Goal: Task Accomplishment & Management: Complete application form

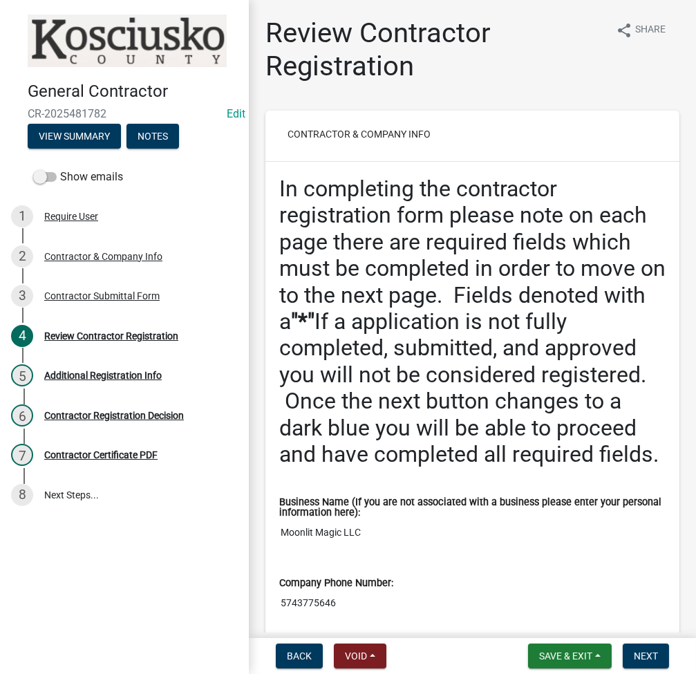
scroll to position [553, 0]
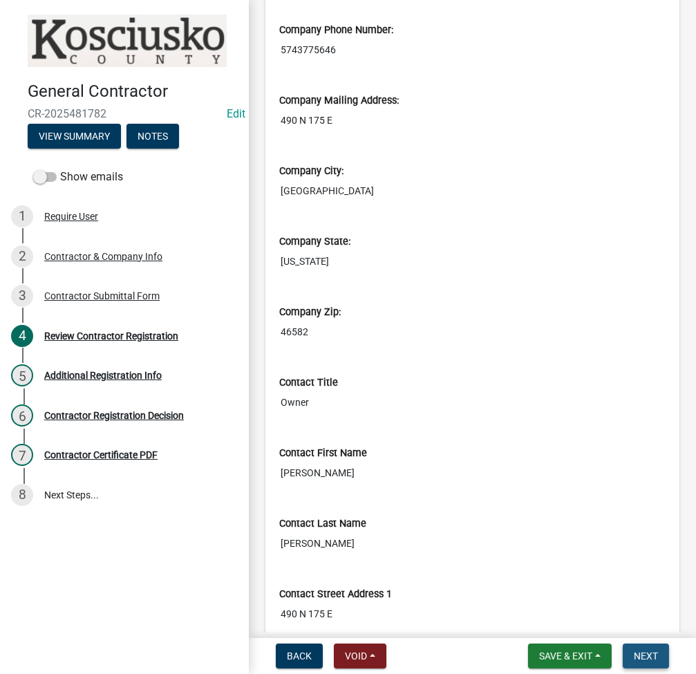
click at [653, 653] on span "Next" at bounding box center [646, 655] width 24 height 11
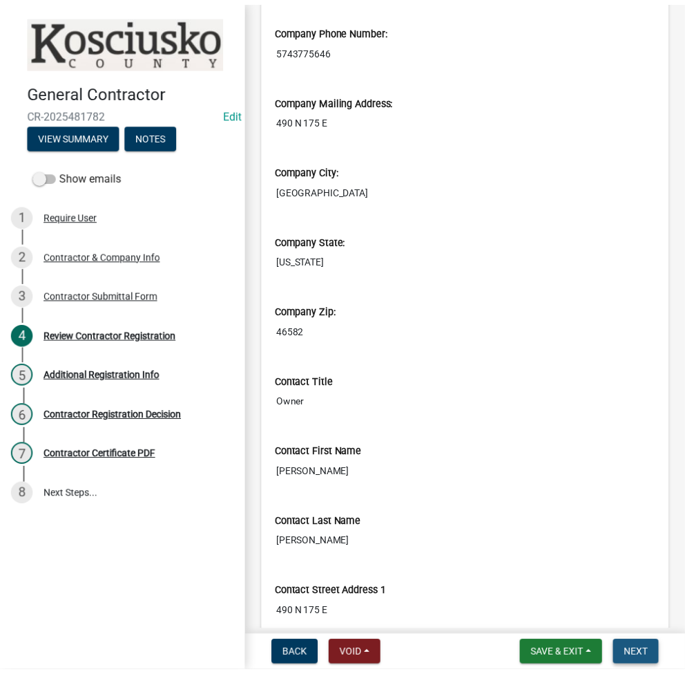
scroll to position [0, 0]
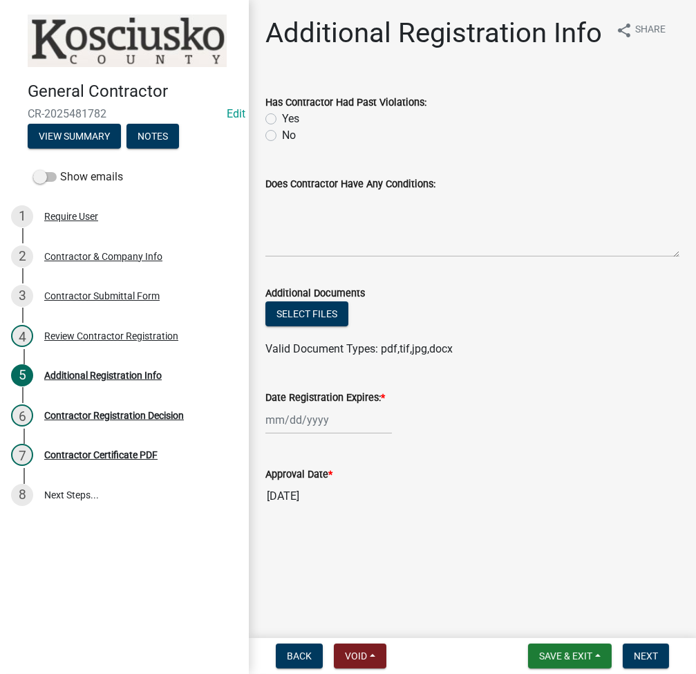
click at [282, 133] on label "No" at bounding box center [289, 135] width 14 height 17
click at [282, 133] on input "No" at bounding box center [286, 131] width 9 height 9
radio input "true"
click at [289, 417] on div at bounding box center [328, 420] width 126 height 28
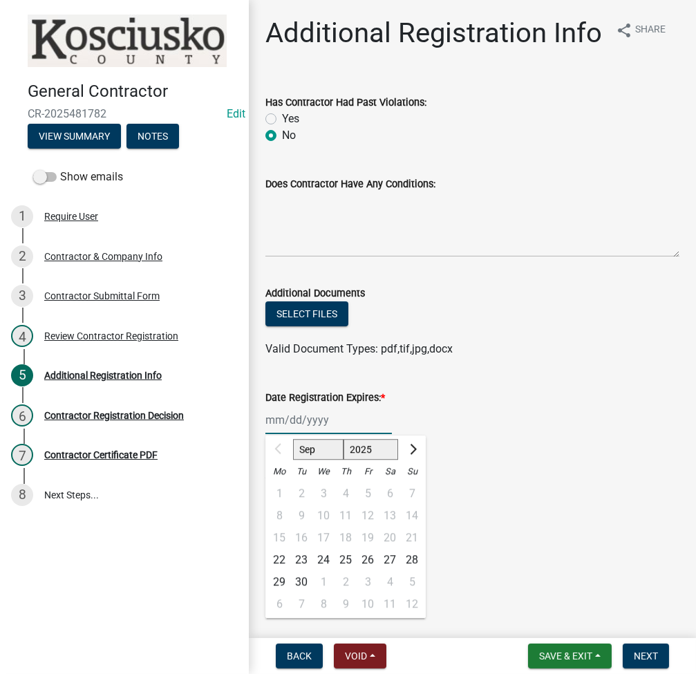
click at [366, 443] on select "2025 2026 2027 2028 2029 2030 2031 2032 2033 2034 2035 2036 2037 2038 2039 2040…" at bounding box center [370, 449] width 55 height 21
select select "2026"
click at [343, 439] on select "2025 2026 2027 2028 2029 2030 2031 2032 2033 2034 2035 2036 2037 2038 2039 2040…" at bounding box center [370, 449] width 55 height 21
click at [307, 560] on div "22" at bounding box center [301, 560] width 22 height 22
type input "09/22/2026"
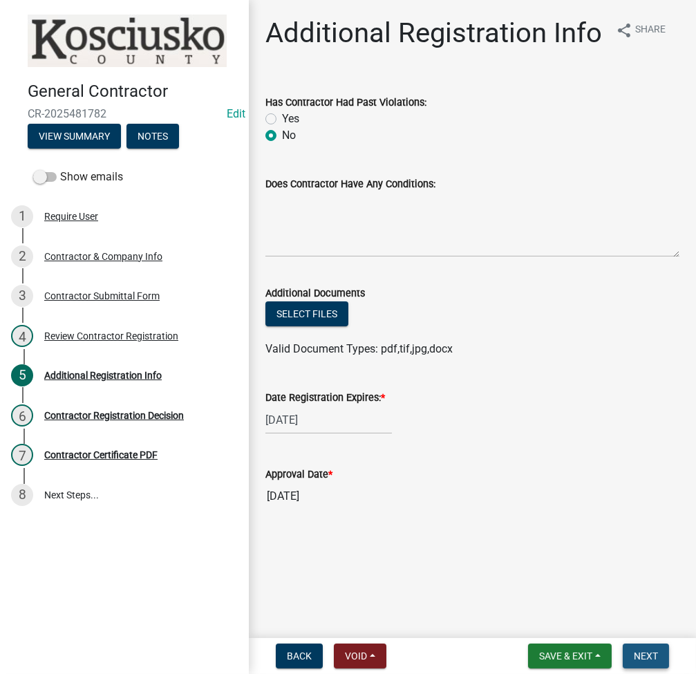
click at [659, 654] on button "Next" at bounding box center [646, 655] width 46 height 25
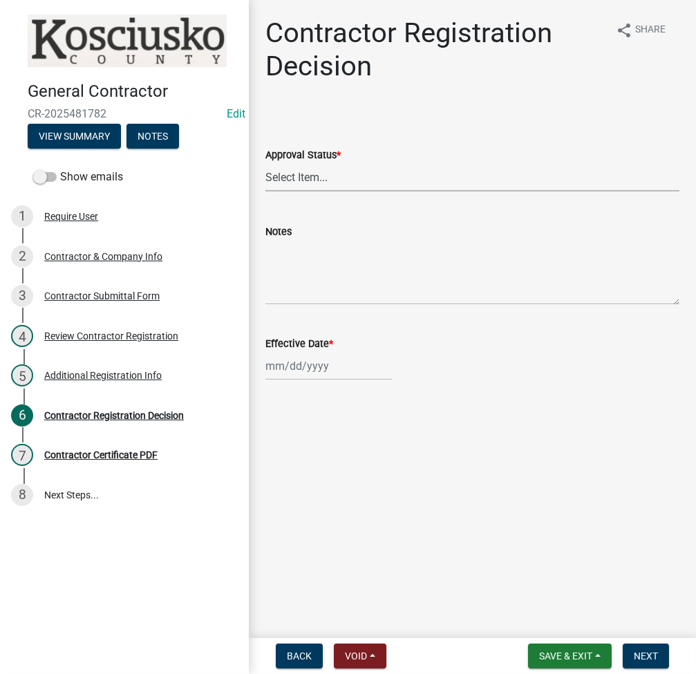
click at [427, 185] on select "Select Item... Approved Denied" at bounding box center [472, 177] width 414 height 28
click at [265, 163] on select "Select Item... Approved Denied" at bounding box center [472, 177] width 414 height 28
select select "8e4351d7-4ebf-4714-a7c9-c8187f00e083"
click at [296, 359] on div at bounding box center [328, 366] width 126 height 28
select select "9"
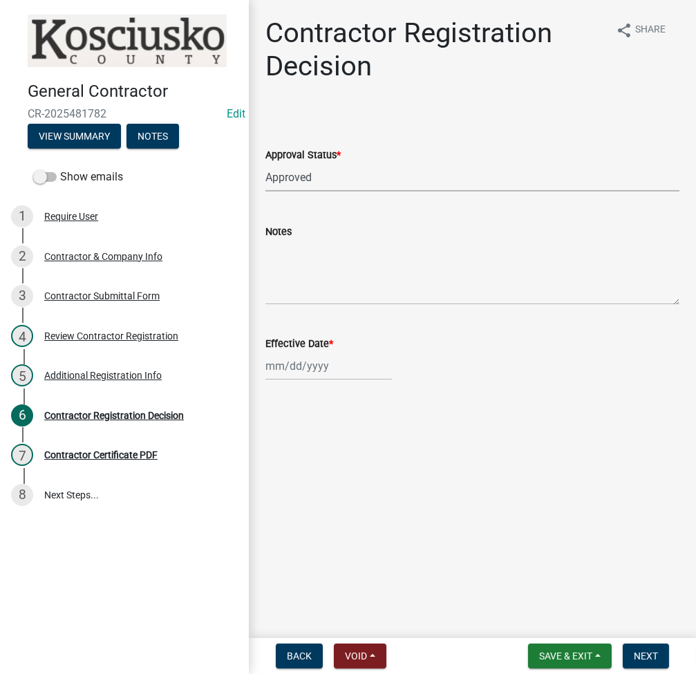
select select "2025"
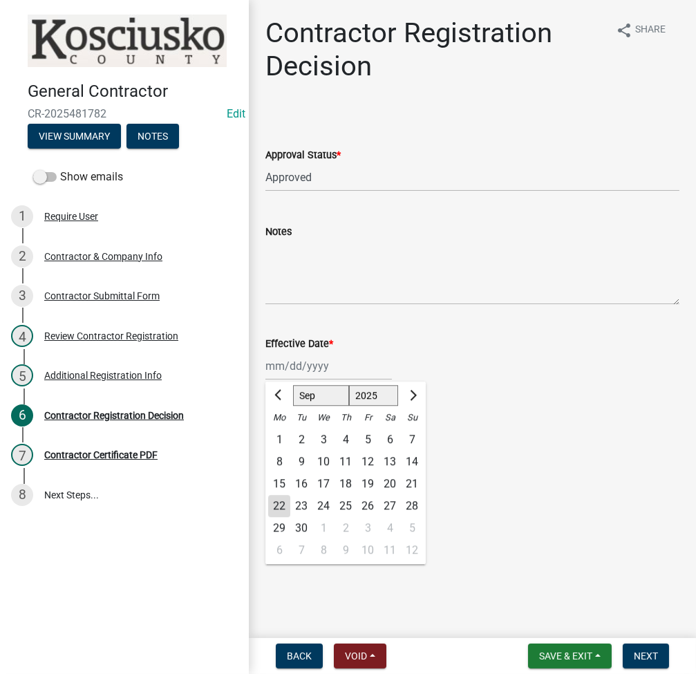
click at [278, 507] on div "22" at bounding box center [279, 506] width 22 height 22
type input "09/22/2025"
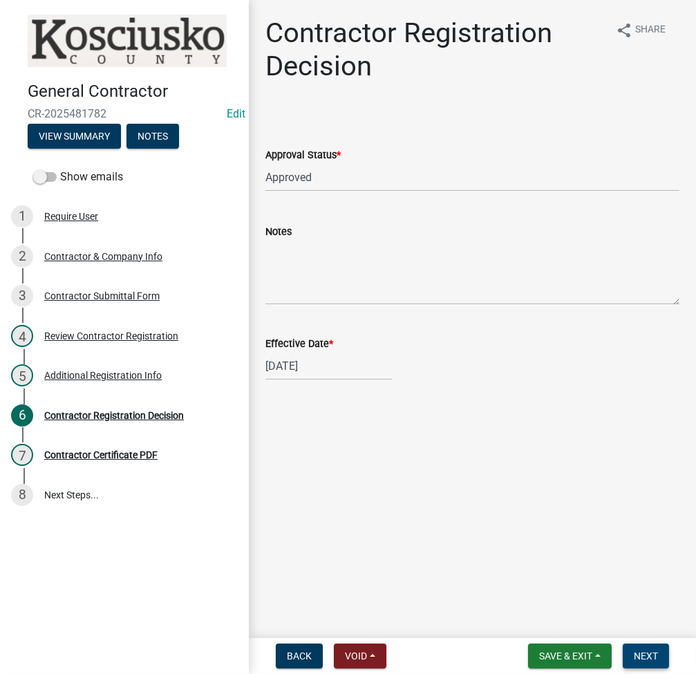
click at [639, 650] on span "Next" at bounding box center [646, 655] width 24 height 11
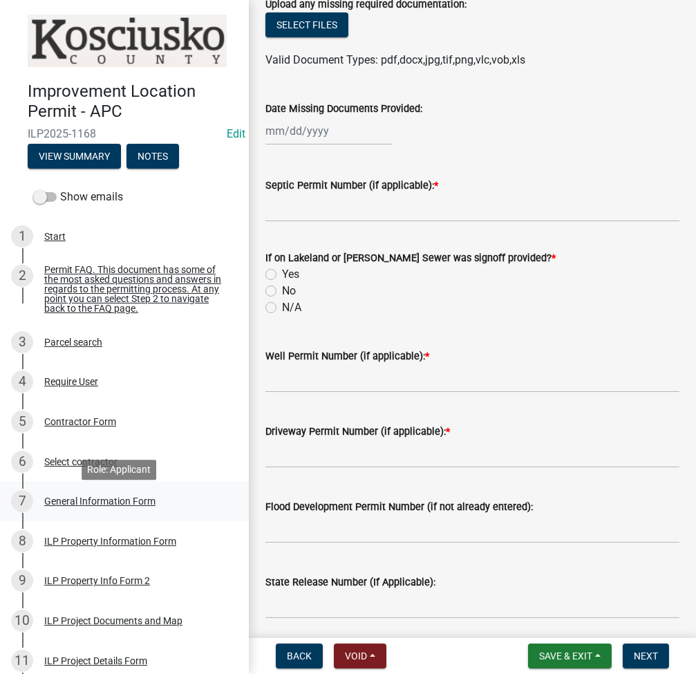
scroll to position [468, 0]
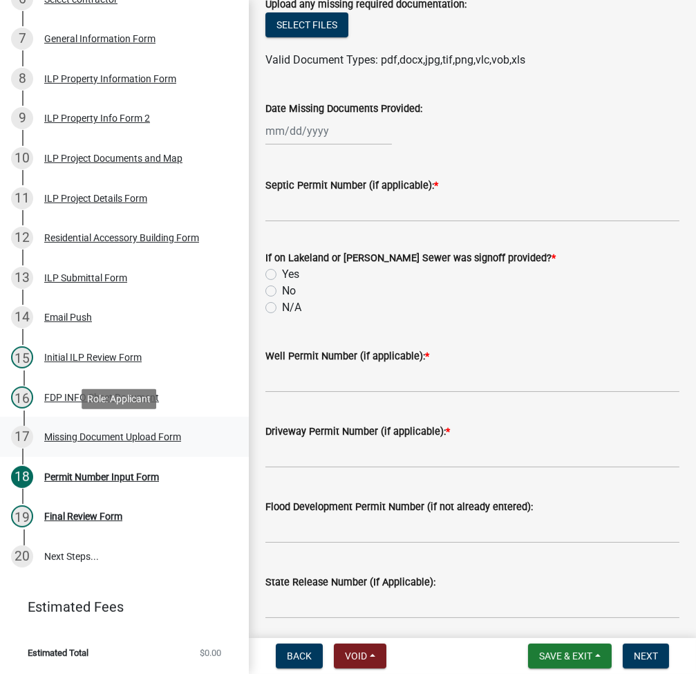
click at [97, 442] on div "Missing Document Upload Form" at bounding box center [112, 437] width 137 height 10
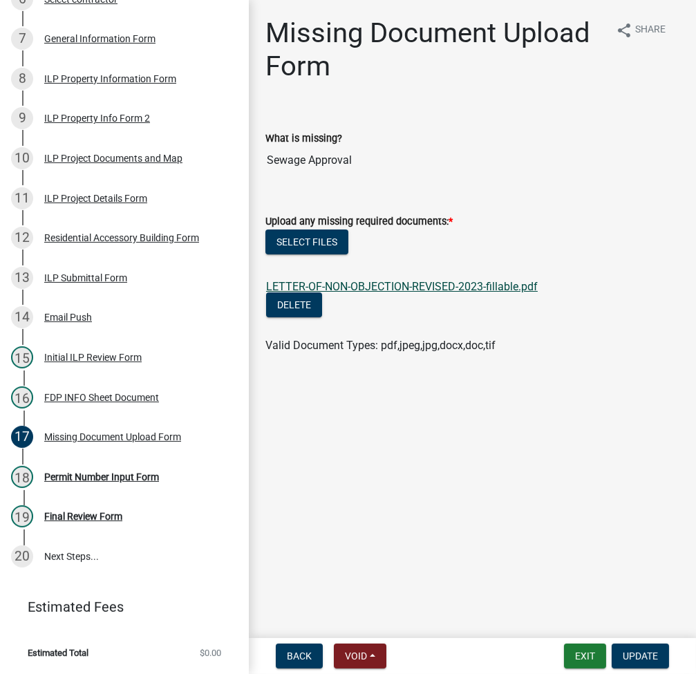
click at [453, 287] on link "LETTER-OF-NON-OBJECTION-REVISED-2023-fillable.pdf" at bounding box center [402, 286] width 272 height 13
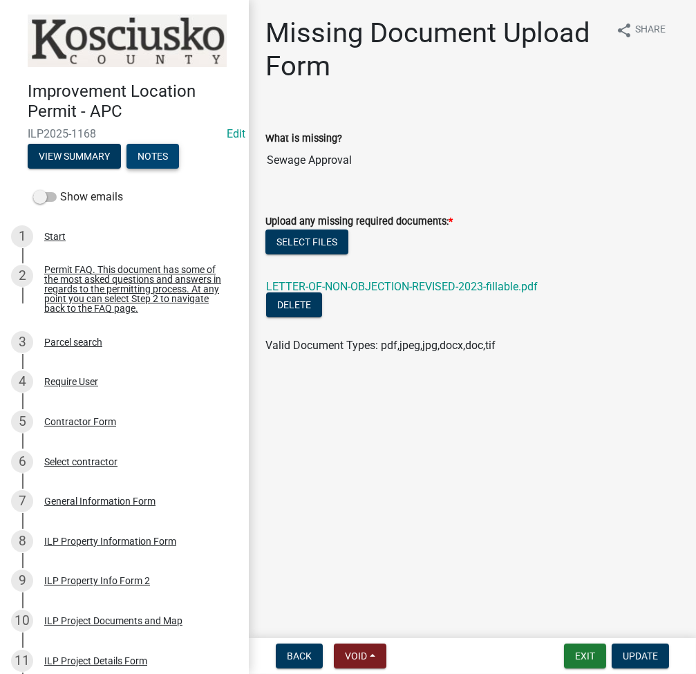
click at [150, 149] on button "Notes" at bounding box center [152, 156] width 53 height 25
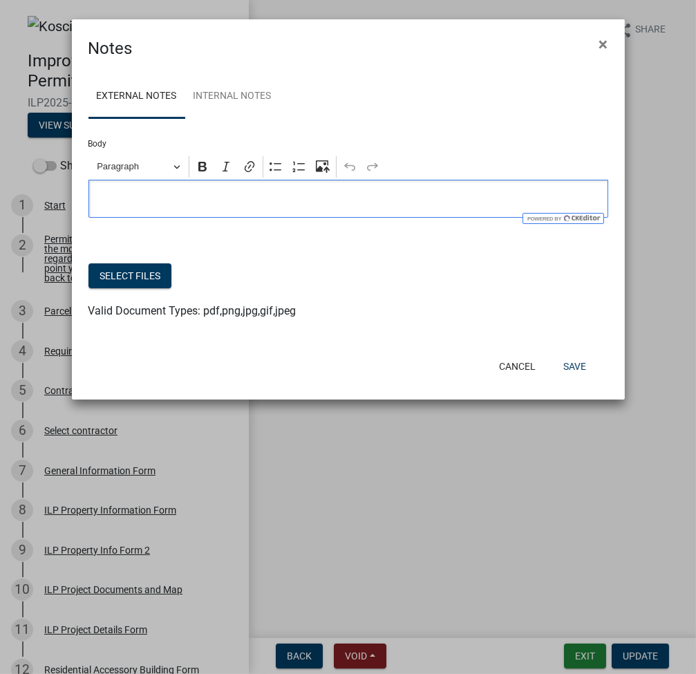
click at [135, 193] on p "Editor editing area: main. Press Alt+0 for help." at bounding box center [347, 199] width 505 height 17
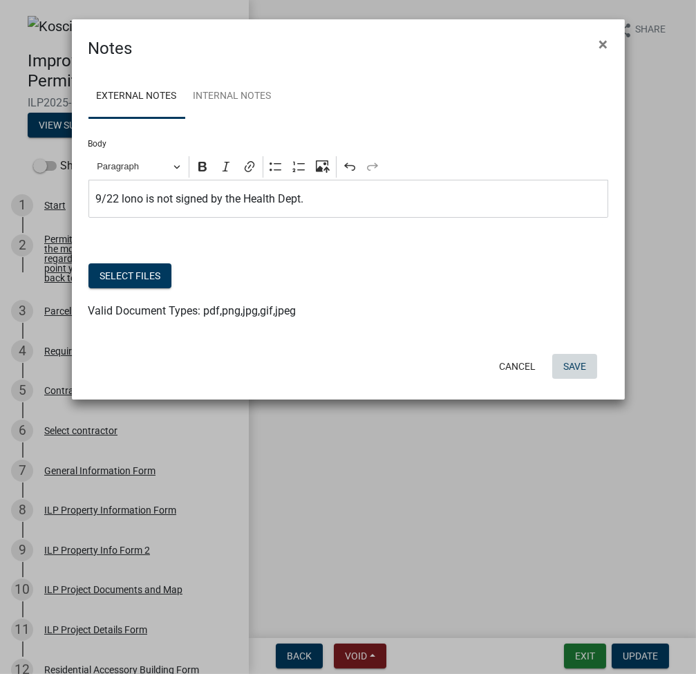
click at [560, 372] on button "Save" at bounding box center [574, 366] width 45 height 25
